Goal: Transaction & Acquisition: Purchase product/service

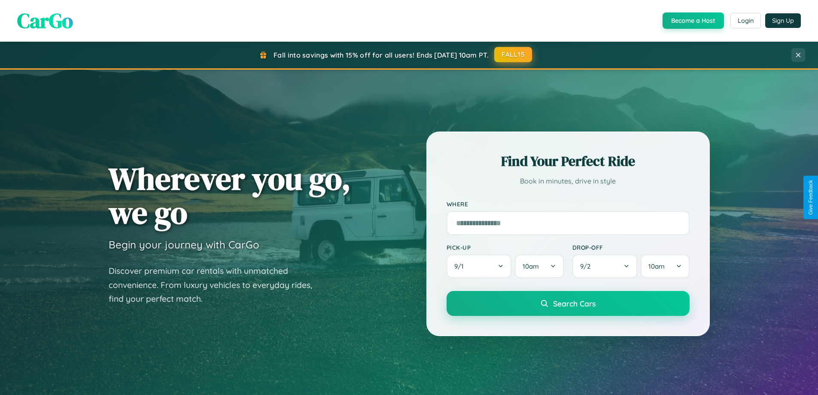
click at [514, 55] on button "FALL15" at bounding box center [513, 54] width 38 height 15
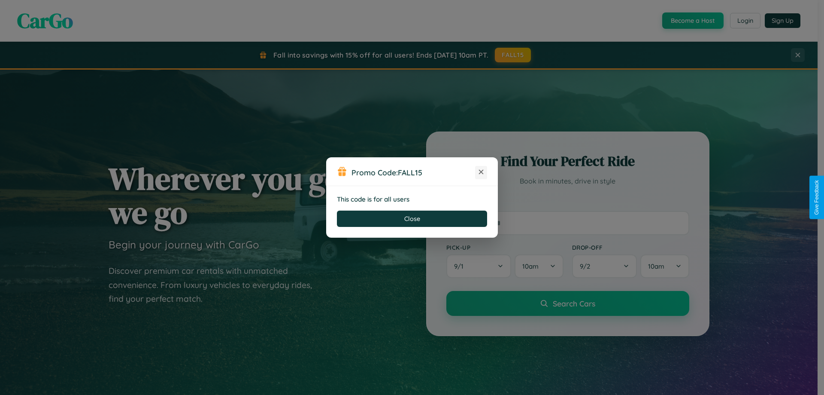
click at [481, 172] on icon at bounding box center [481, 171] width 9 height 9
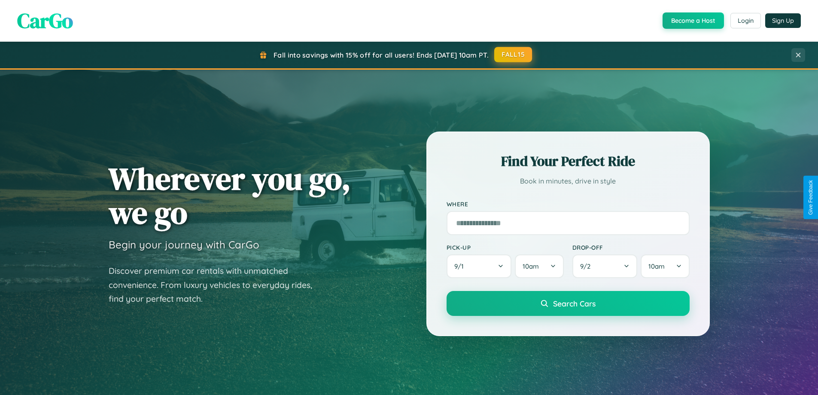
click at [514, 55] on button "FALL15" at bounding box center [513, 54] width 38 height 15
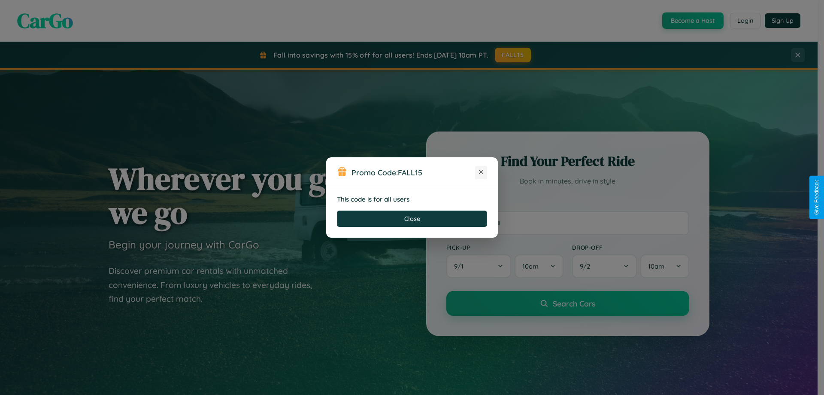
click at [481, 172] on icon at bounding box center [481, 171] width 9 height 9
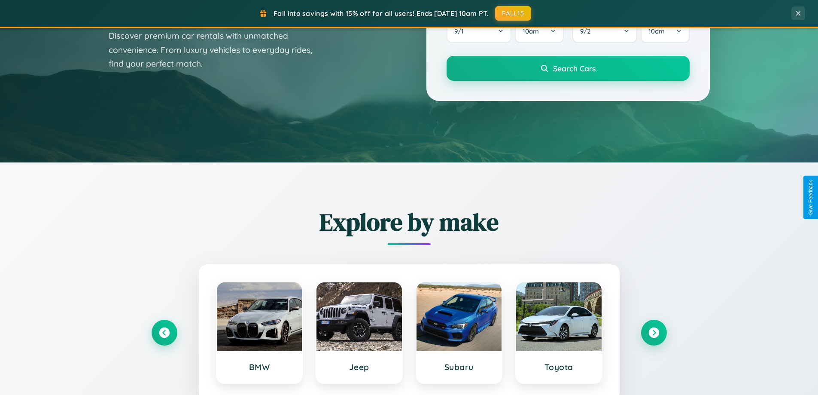
scroll to position [370, 0]
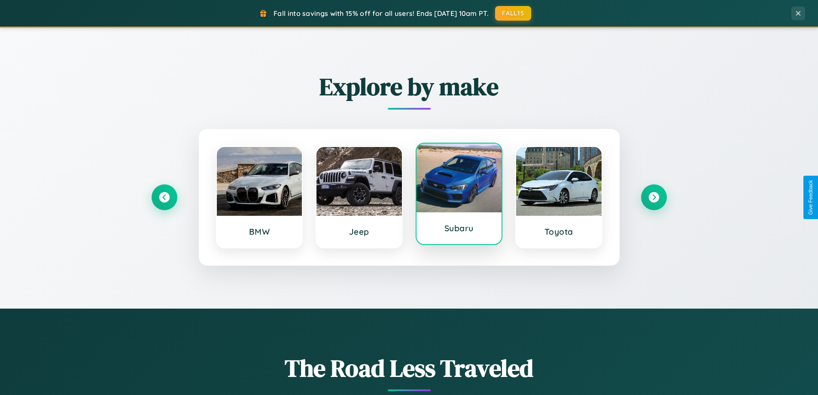
click at [459, 194] on div at bounding box center [459, 177] width 85 height 69
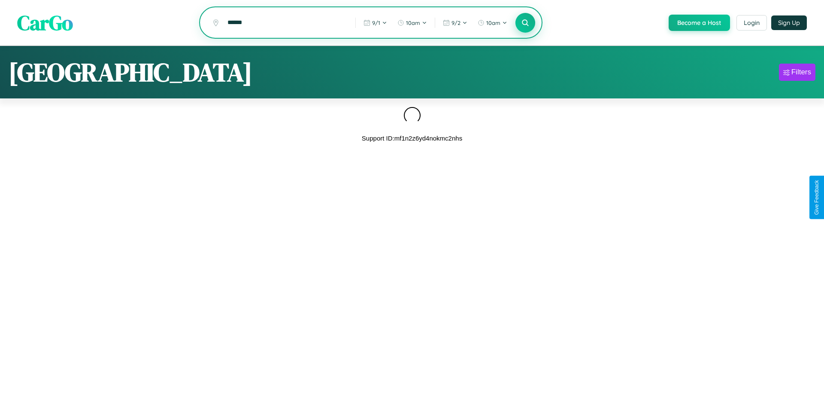
click at [525, 23] on icon at bounding box center [525, 22] width 8 height 8
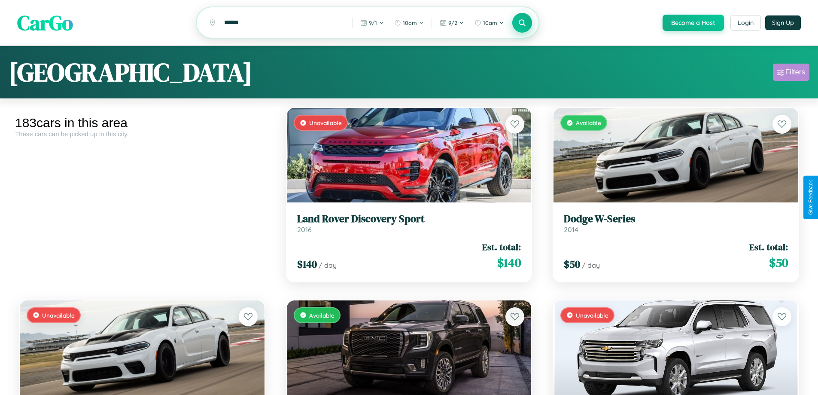
click at [791, 73] on div "Filters" at bounding box center [795, 72] width 20 height 9
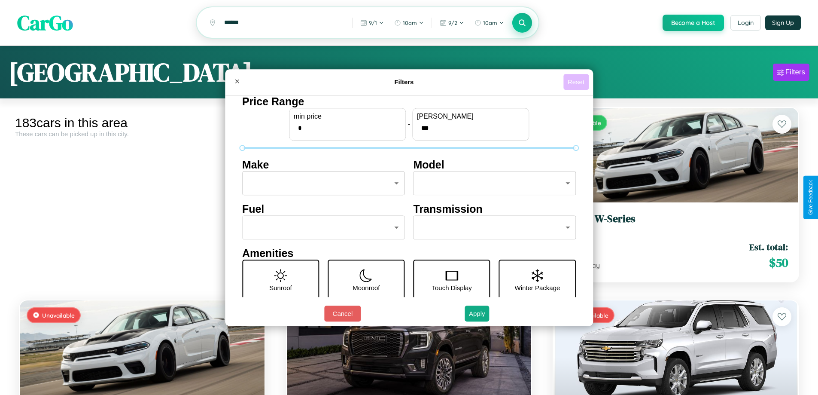
click at [577, 82] on button "Reset" at bounding box center [575, 82] width 25 height 16
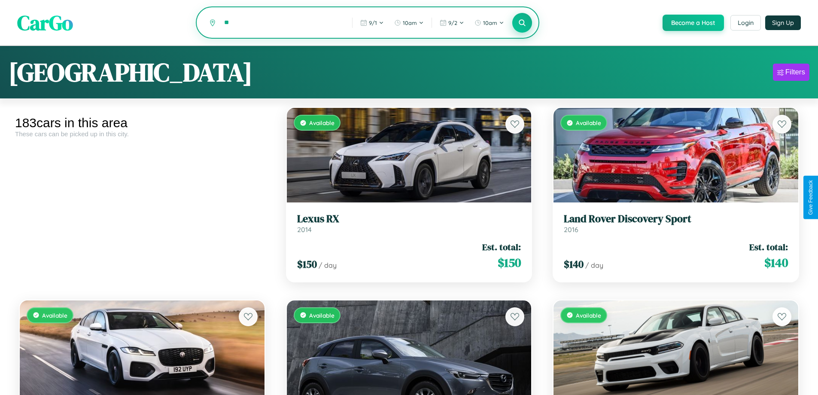
type input "*"
type input "**********"
click at [522, 23] on icon at bounding box center [522, 22] width 8 height 8
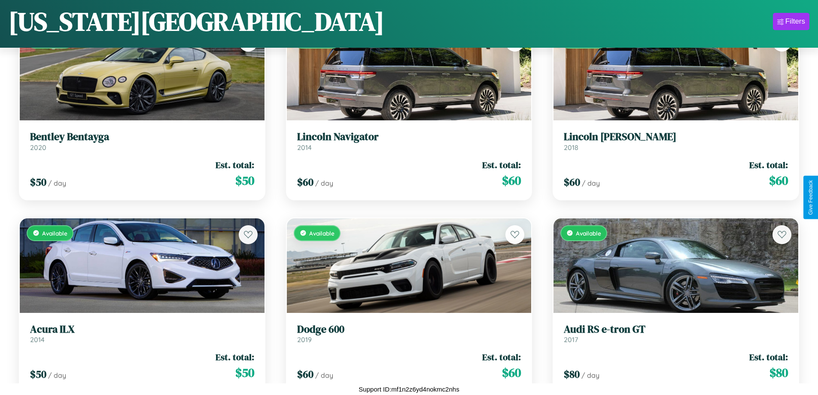
scroll to position [313, 0]
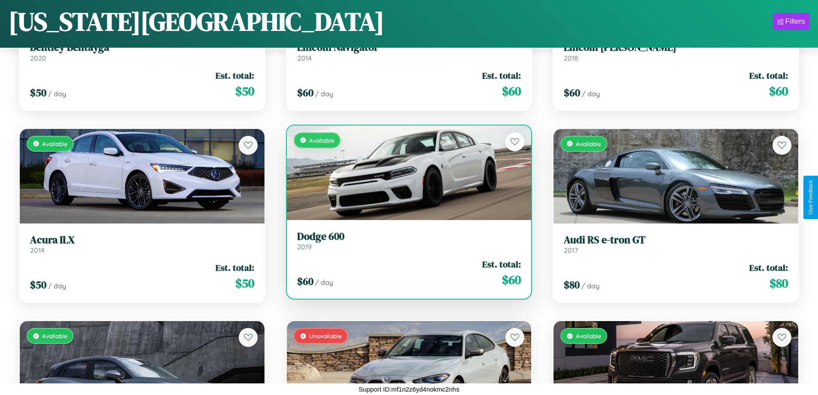
click at [405, 172] on div "Available" at bounding box center [409, 172] width 245 height 94
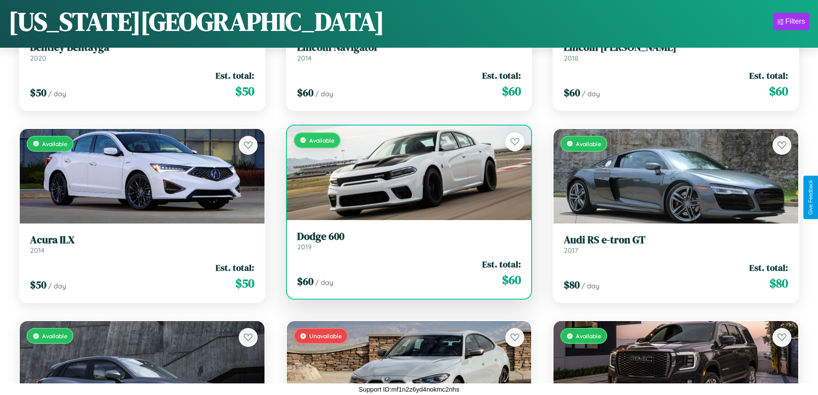
click at [405, 172] on div "Available" at bounding box center [409, 172] width 245 height 94
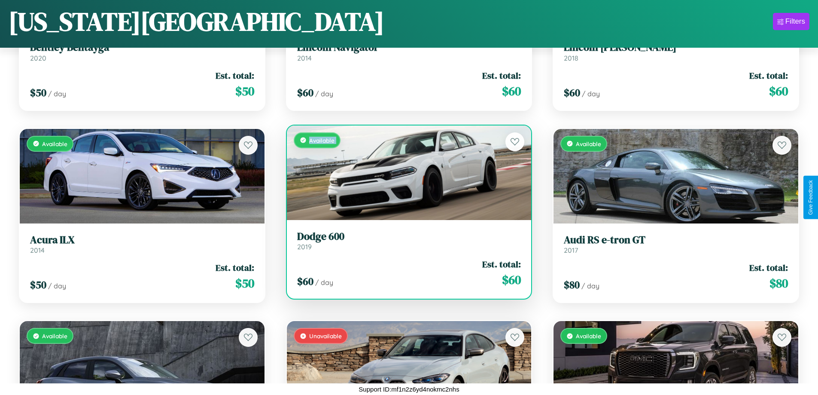
click at [405, 172] on div "Available" at bounding box center [409, 172] width 245 height 94
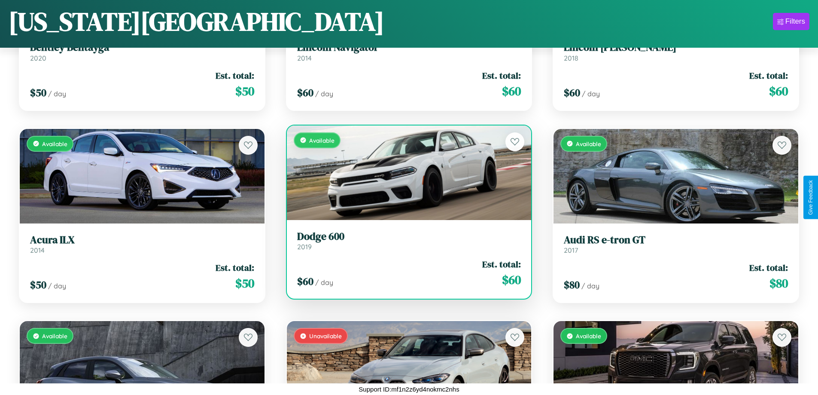
click at [405, 172] on div "Available" at bounding box center [409, 172] width 245 height 94
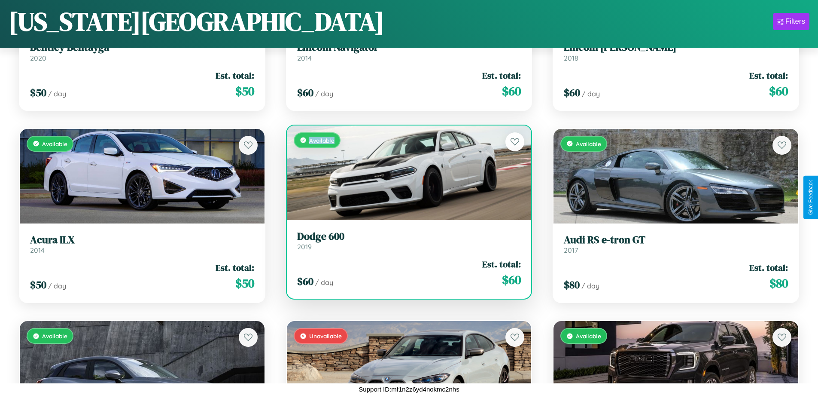
click at [405, 172] on div "Available" at bounding box center [409, 172] width 245 height 94
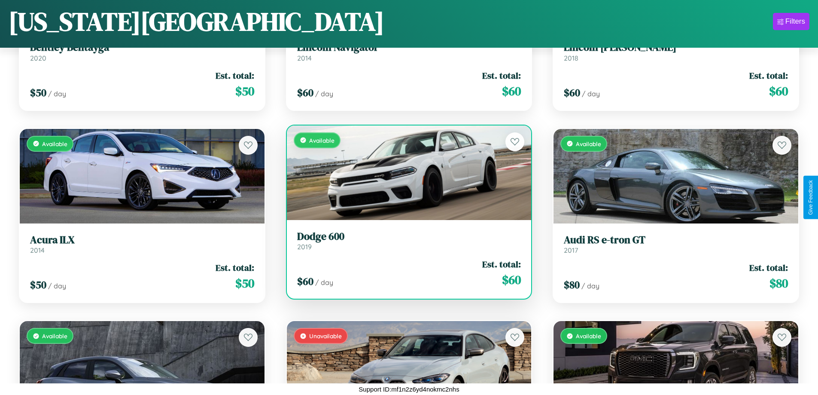
click at [405, 240] on h3 "Dodge 600" at bounding box center [409, 236] width 224 height 12
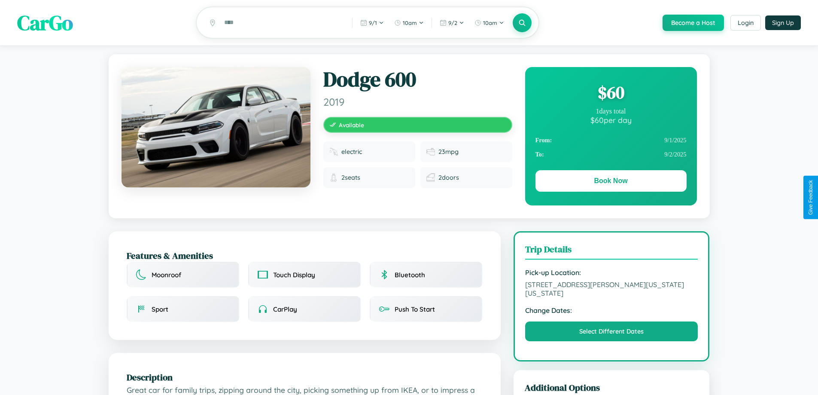
click at [611, 94] on div "$ 60" at bounding box center [610, 92] width 151 height 23
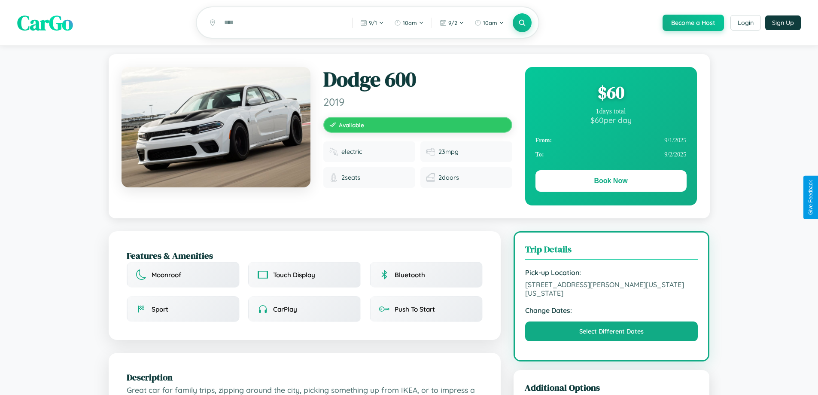
click at [611, 94] on div "$ 60" at bounding box center [610, 92] width 151 height 23
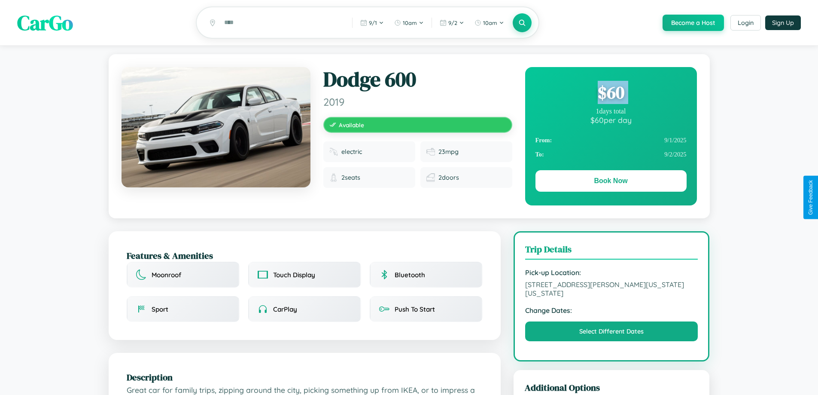
click at [611, 94] on div "$ 60" at bounding box center [610, 92] width 151 height 23
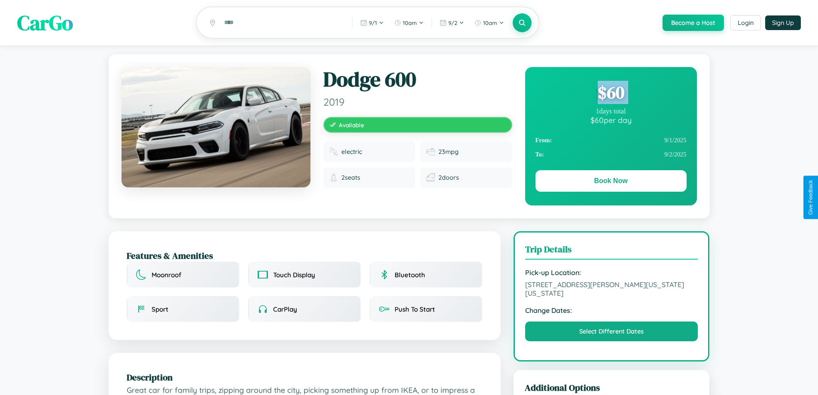
click at [611, 94] on div "$ 60" at bounding box center [610, 92] width 151 height 23
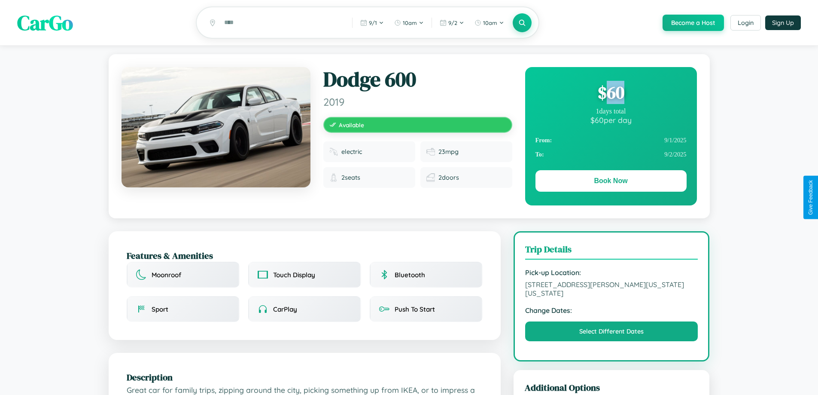
click at [611, 94] on div "$ 60" at bounding box center [610, 92] width 151 height 23
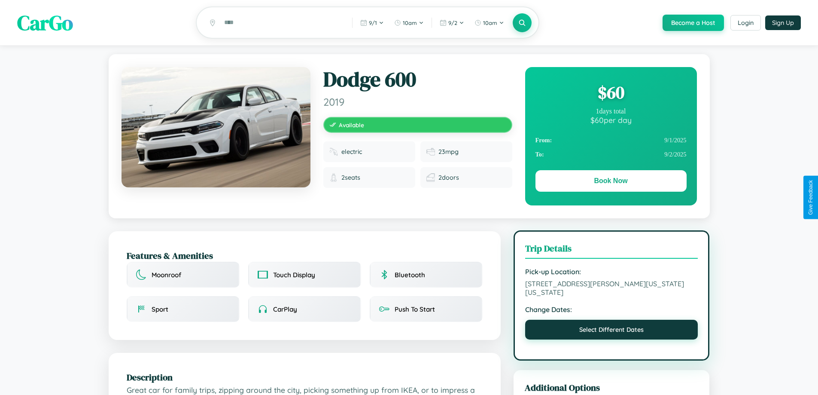
click at [611, 331] on button "Select Different Dates" at bounding box center [611, 329] width 173 height 20
select select "*"
select select "****"
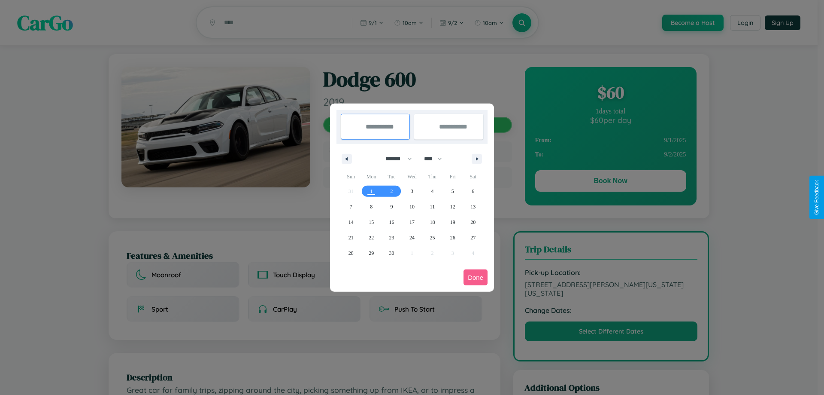
drag, startPoint x: 395, startPoint y: 158, endPoint x: 412, endPoint y: 172, distance: 22.0
click at [395, 158] on select "******* ******** ***** ***** *** **** **** ****** ********* ******* ******** **…" at bounding box center [397, 159] width 37 height 14
select select "*"
click at [437, 158] on select "**** **** **** **** **** **** **** **** **** **** **** **** **** **** **** ****…" at bounding box center [433, 159] width 26 height 14
select select "****"
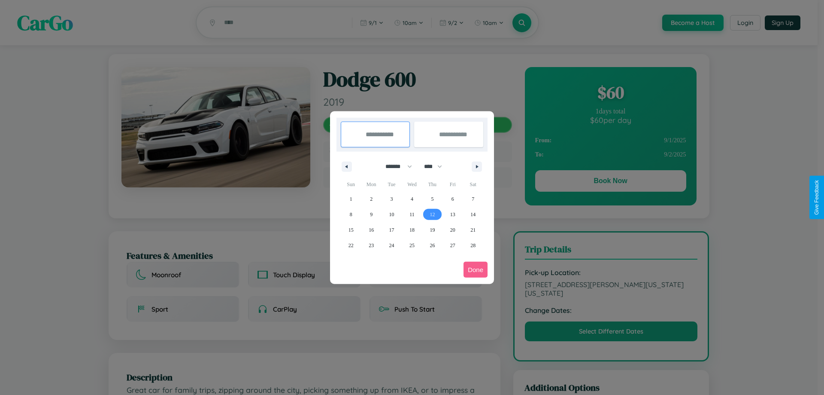
click at [432, 214] on span "12" at bounding box center [432, 214] width 5 height 15
type input "**********"
click at [392, 229] on span "17" at bounding box center [391, 229] width 5 height 15
type input "**********"
click at [476, 269] on button "Done" at bounding box center [476, 270] width 24 height 16
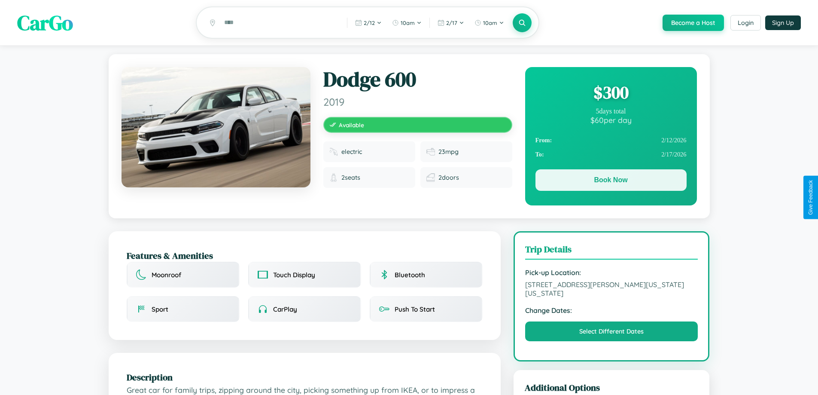
click at [611, 182] on button "Book Now" at bounding box center [610, 179] width 151 height 21
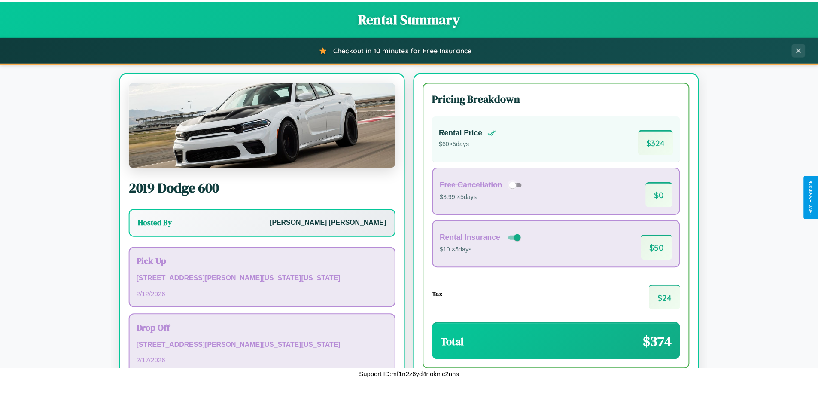
scroll to position [59, 0]
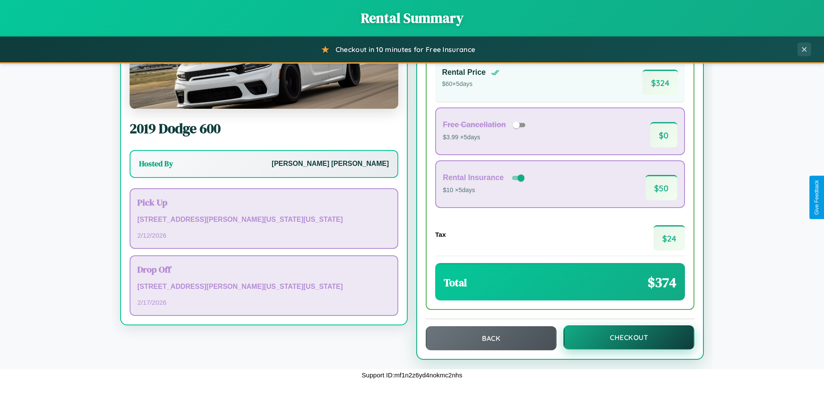
click at [624, 337] on button "Checkout" at bounding box center [629, 337] width 131 height 24
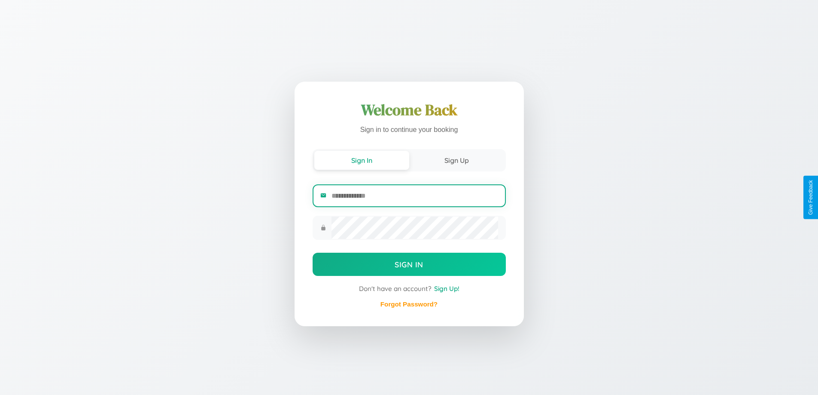
click at [414, 195] on input "email" at bounding box center [415, 195] width 166 height 21
type input "**********"
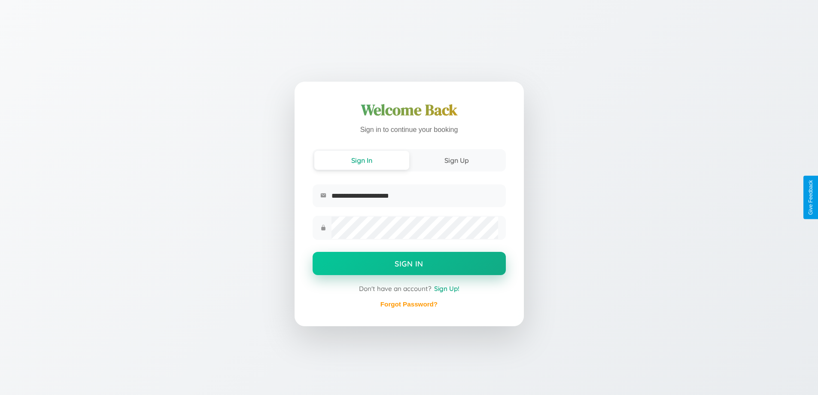
click at [409, 264] on button "Sign In" at bounding box center [409, 263] width 193 height 23
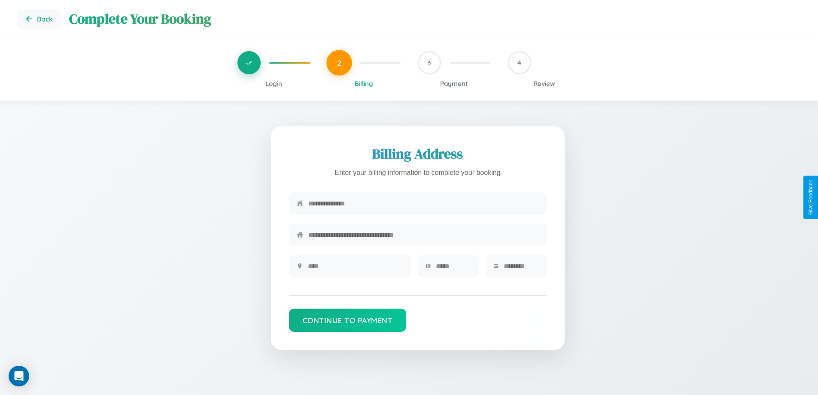
click at [274, 83] on span "Login" at bounding box center [273, 83] width 17 height 8
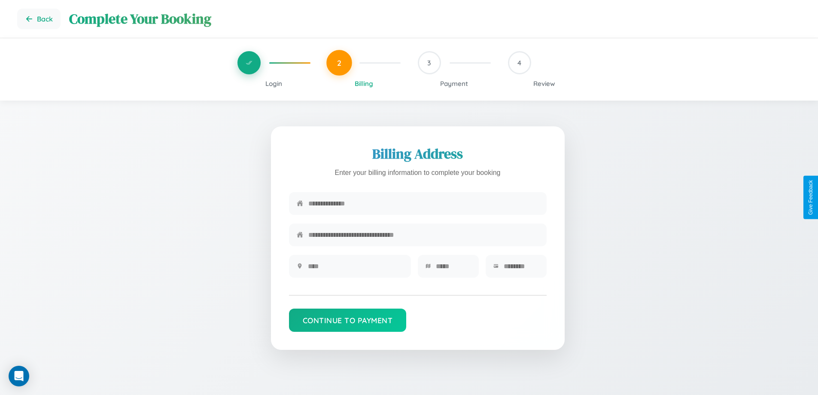
click at [274, 83] on span "Login" at bounding box center [273, 83] width 17 height 8
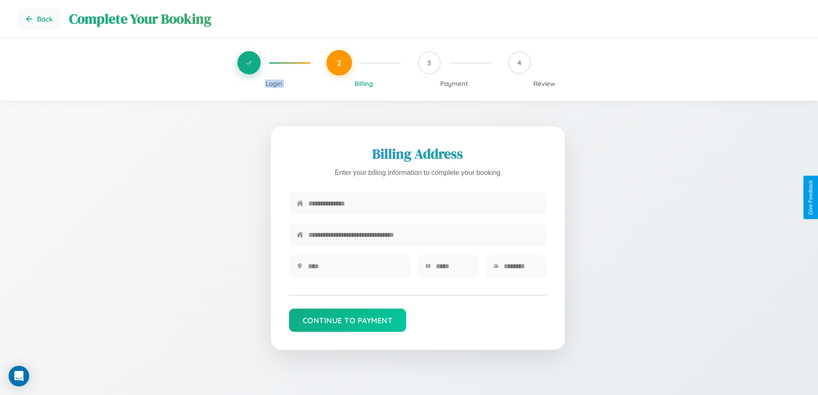
click at [274, 83] on span "Login" at bounding box center [273, 83] width 17 height 8
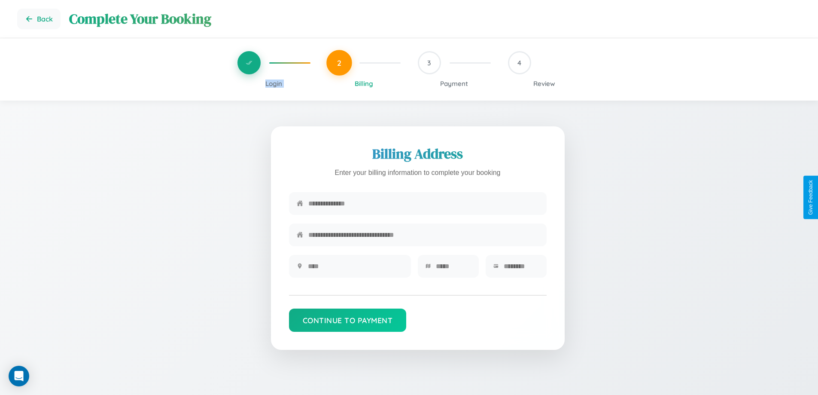
click at [274, 83] on span "Login" at bounding box center [273, 83] width 17 height 8
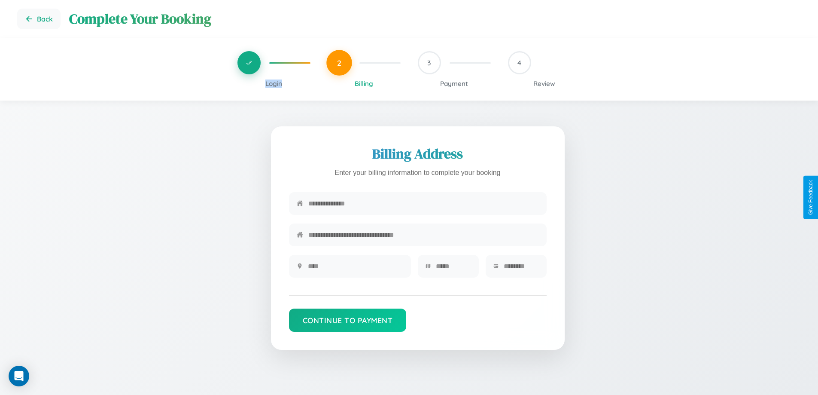
click at [274, 83] on span "Login" at bounding box center [273, 83] width 17 height 8
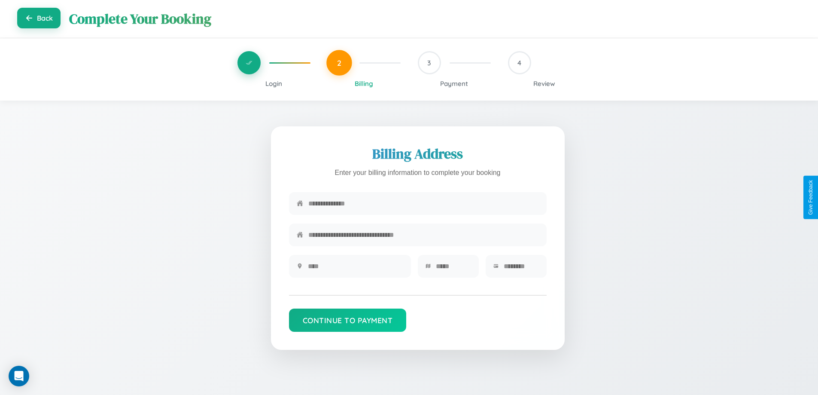
click at [39, 19] on button "Back" at bounding box center [38, 18] width 43 height 21
